Goal: Information Seeking & Learning: Learn about a topic

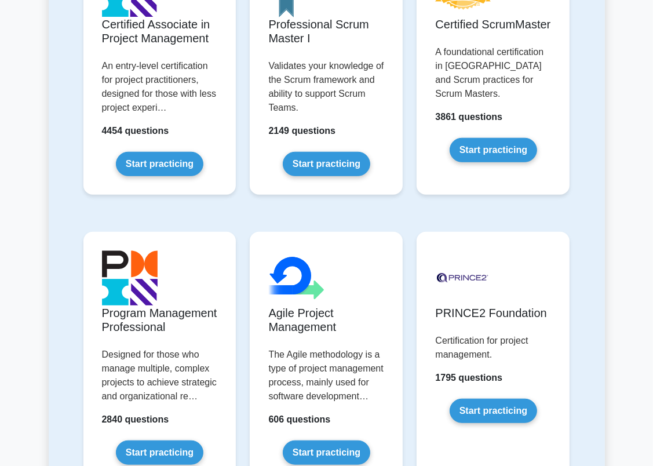
scroll to position [754, 0]
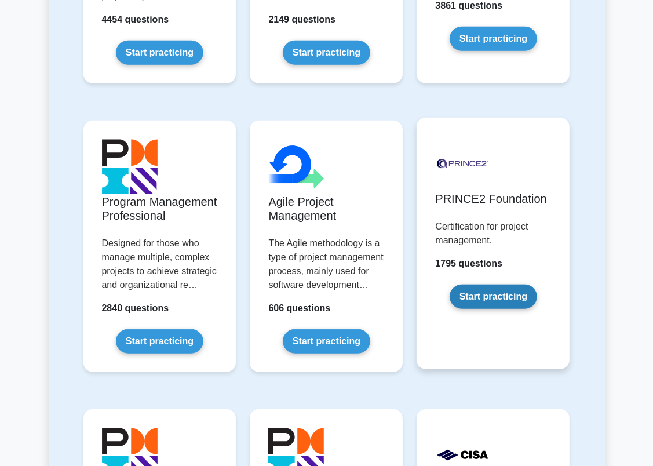
click at [484, 285] on link "Start practicing" at bounding box center [494, 297] width 88 height 24
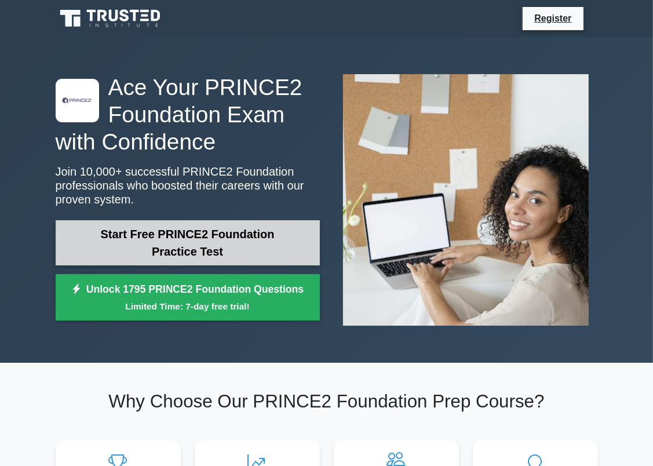
click at [286, 237] on link "Start Free PRINCE2 Foundation Practice Test" at bounding box center [188, 242] width 264 height 45
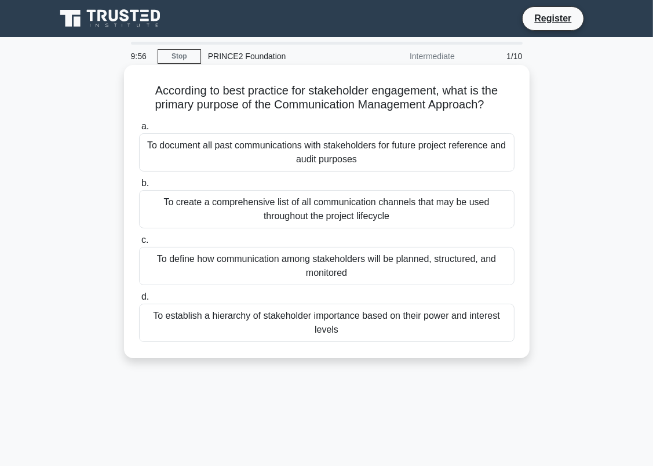
click at [321, 154] on div "To document all past communications with stakeholders for future project refere…" at bounding box center [327, 152] width 376 height 38
click at [139, 130] on input "a. To document all past communications with stakeholders for future project ref…" at bounding box center [139, 127] width 0 height 8
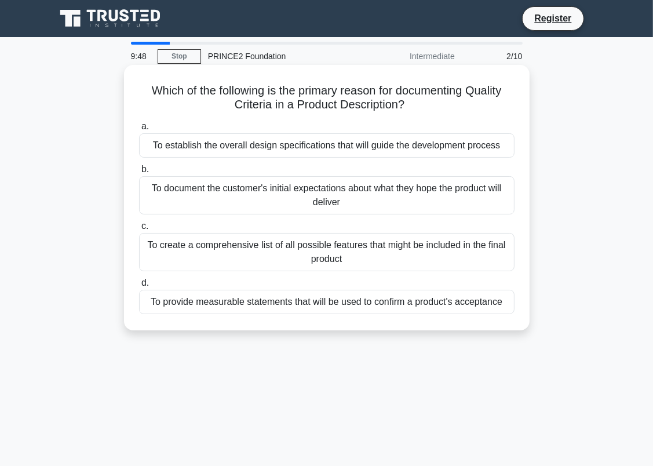
click at [329, 262] on div "To create a comprehensive list of all possible features that might be included …" at bounding box center [327, 252] width 376 height 38
click at [139, 230] on input "c. To create a comprehensive list of all possible features that might be includ…" at bounding box center [139, 227] width 0 height 8
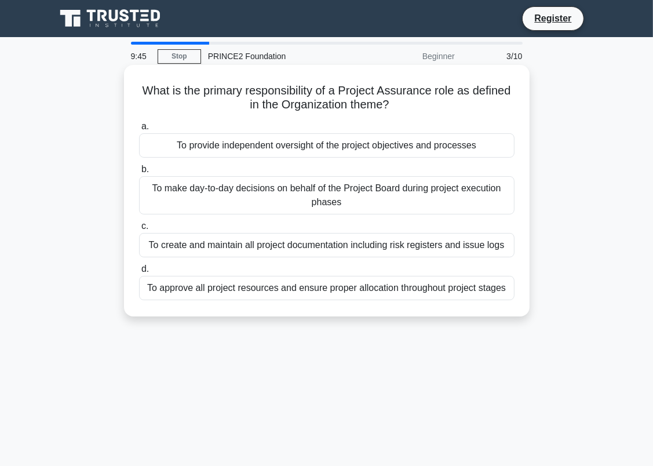
click at [336, 148] on div "To provide independent oversight of the project objectives and processes" at bounding box center [327, 145] width 376 height 24
click at [139, 130] on input "a. To provide independent oversight of the project objectives and processes" at bounding box center [139, 127] width 0 height 8
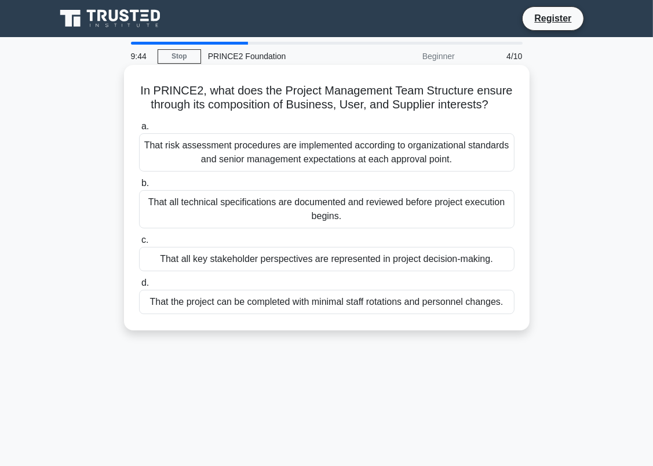
click at [331, 259] on div "That all key stakeholder perspectives are represented in project decision-makin…" at bounding box center [327, 259] width 376 height 24
click at [139, 244] on input "c. That all key stakeholder perspectives are represented in project decision-ma…" at bounding box center [139, 241] width 0 height 8
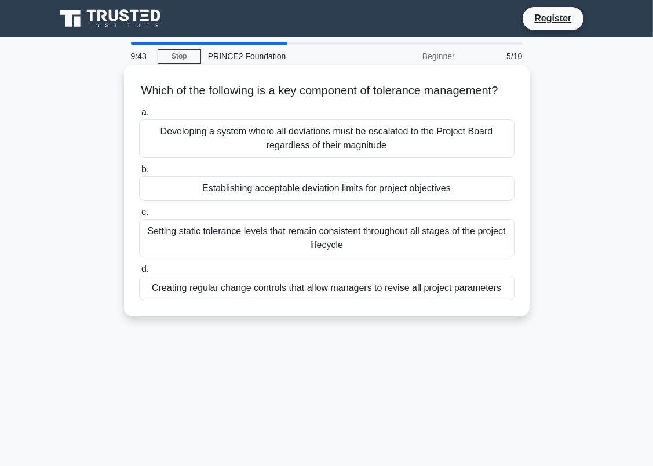
click at [332, 201] on div "Establishing acceptable deviation limits for project objectives" at bounding box center [327, 188] width 376 height 24
click at [139, 173] on input "b. Establishing acceptable deviation limits for project objectives" at bounding box center [139, 170] width 0 height 8
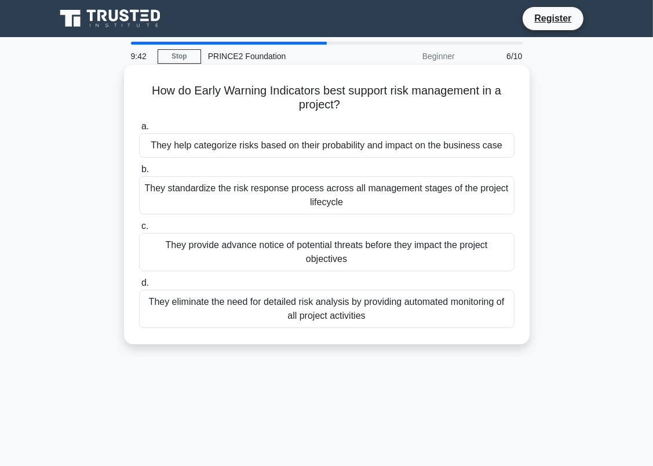
click at [334, 146] on div "They help categorize risks based on their probability and impact on the busines…" at bounding box center [327, 145] width 376 height 24
click at [139, 130] on input "a. They help categorize risks based on their probability and impact on the busi…" at bounding box center [139, 127] width 0 height 8
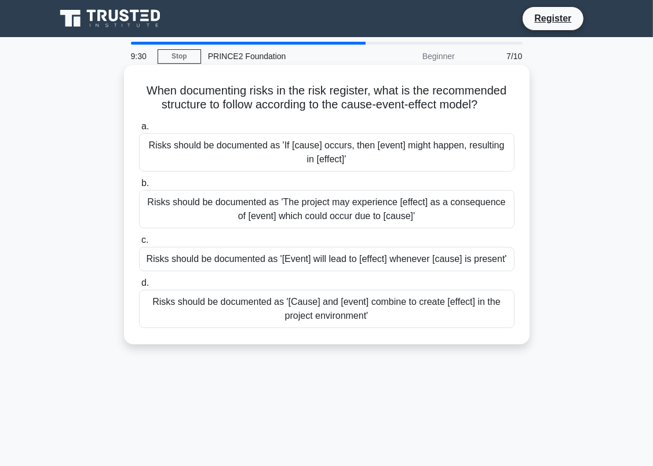
click at [397, 160] on div "Risks should be documented as 'If [cause] occurs, then [event] might happen, re…" at bounding box center [327, 152] width 376 height 38
click at [139, 130] on input "a. Risks should be documented as 'If [cause] occurs, then [event] might happen,…" at bounding box center [139, 127] width 0 height 8
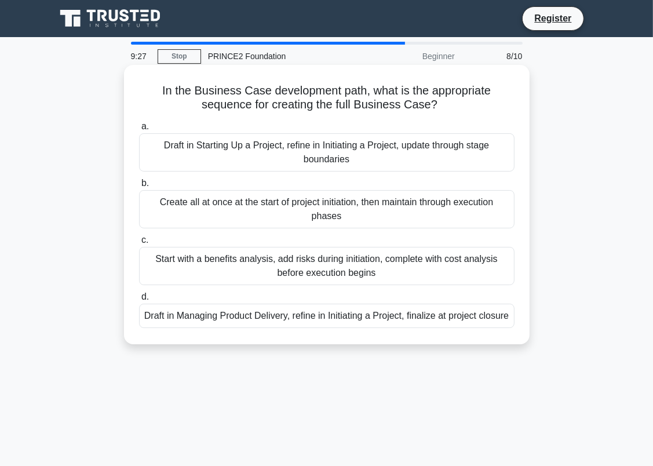
click at [371, 227] on div "Create all at once at the start of project initiation, then maintain through ex…" at bounding box center [327, 209] width 376 height 38
click at [139, 187] on input "b. Create all at once at the start of project initiation, then maintain through…" at bounding box center [139, 184] width 0 height 8
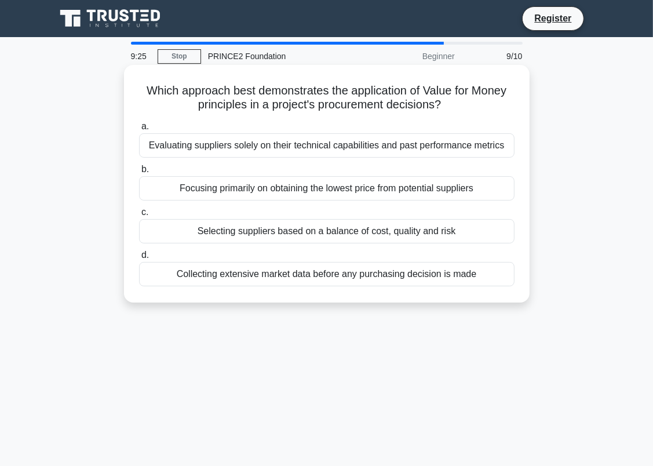
click at [362, 239] on div "Selecting suppliers based on a balance of cost, quality and risk" at bounding box center [327, 231] width 376 height 24
click at [139, 216] on input "c. Selecting suppliers based on a balance of cost, quality and risk" at bounding box center [139, 213] width 0 height 8
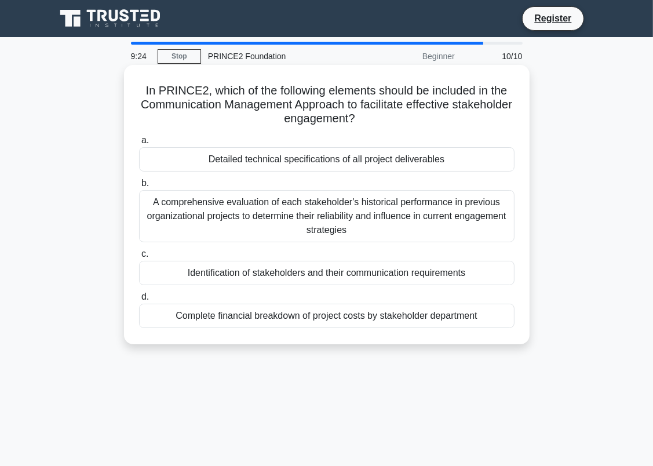
click at [364, 165] on div "Detailed technical specifications of all project deliverables" at bounding box center [327, 159] width 376 height 24
click at [139, 144] on input "a. Detailed technical specifications of all project deliverables" at bounding box center [139, 141] width 0 height 8
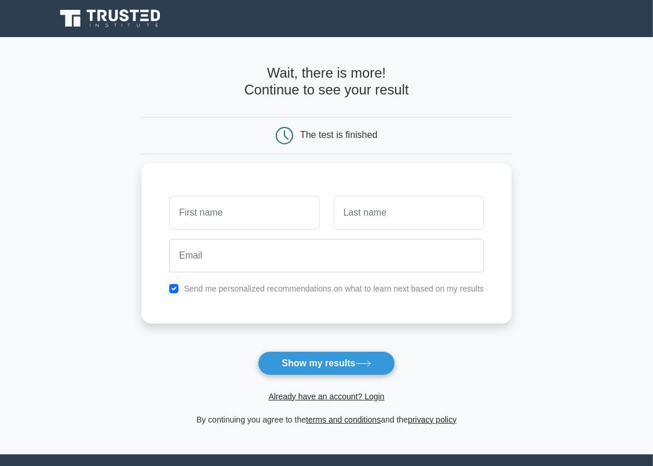
click at [515, 101] on main "Wait, there is more! Continue to see your result The test is finished and the" at bounding box center [326, 245] width 653 height 417
